Goal: Use online tool/utility: Use online tool/utility

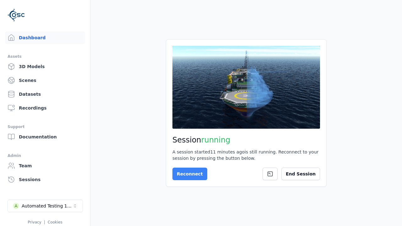
click at [186, 174] on button "Reconnect" at bounding box center [190, 174] width 35 height 13
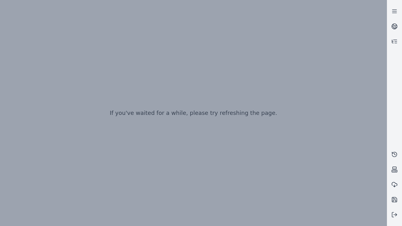
click at [2, 2] on div at bounding box center [193, 113] width 387 height 226
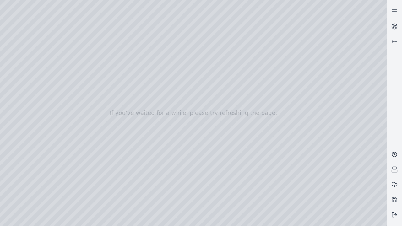
click at [35, 57] on div at bounding box center [193, 113] width 387 height 226
click at [11, 66] on div at bounding box center [193, 113] width 387 height 226
click at [69, 13] on div at bounding box center [193, 113] width 387 height 226
click at [48, 30] on div at bounding box center [193, 113] width 387 height 226
click at [291, 221] on div at bounding box center [193, 113] width 387 height 226
